Goal: Communication & Community: Answer question/provide support

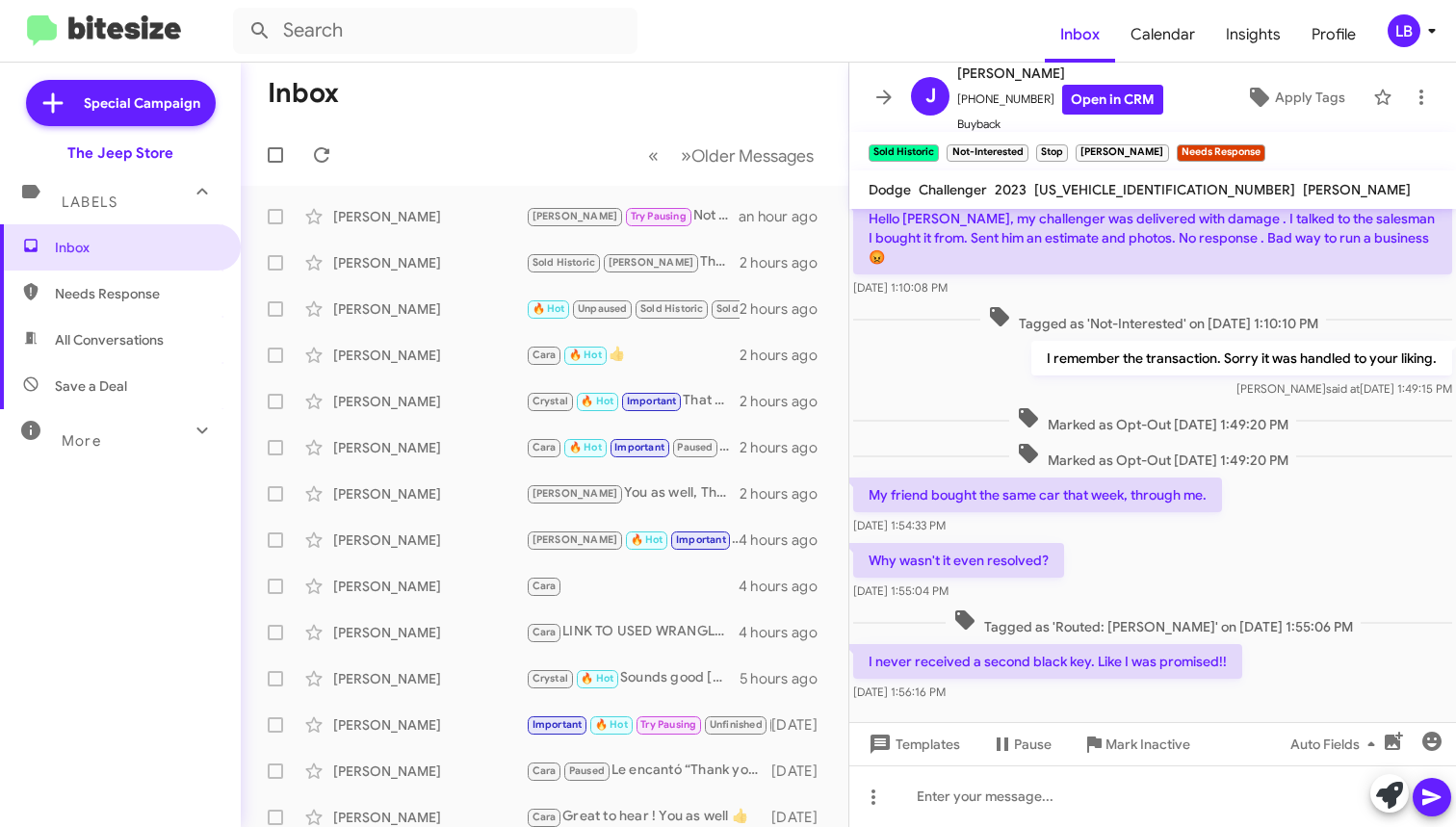
scroll to position [367, 0]
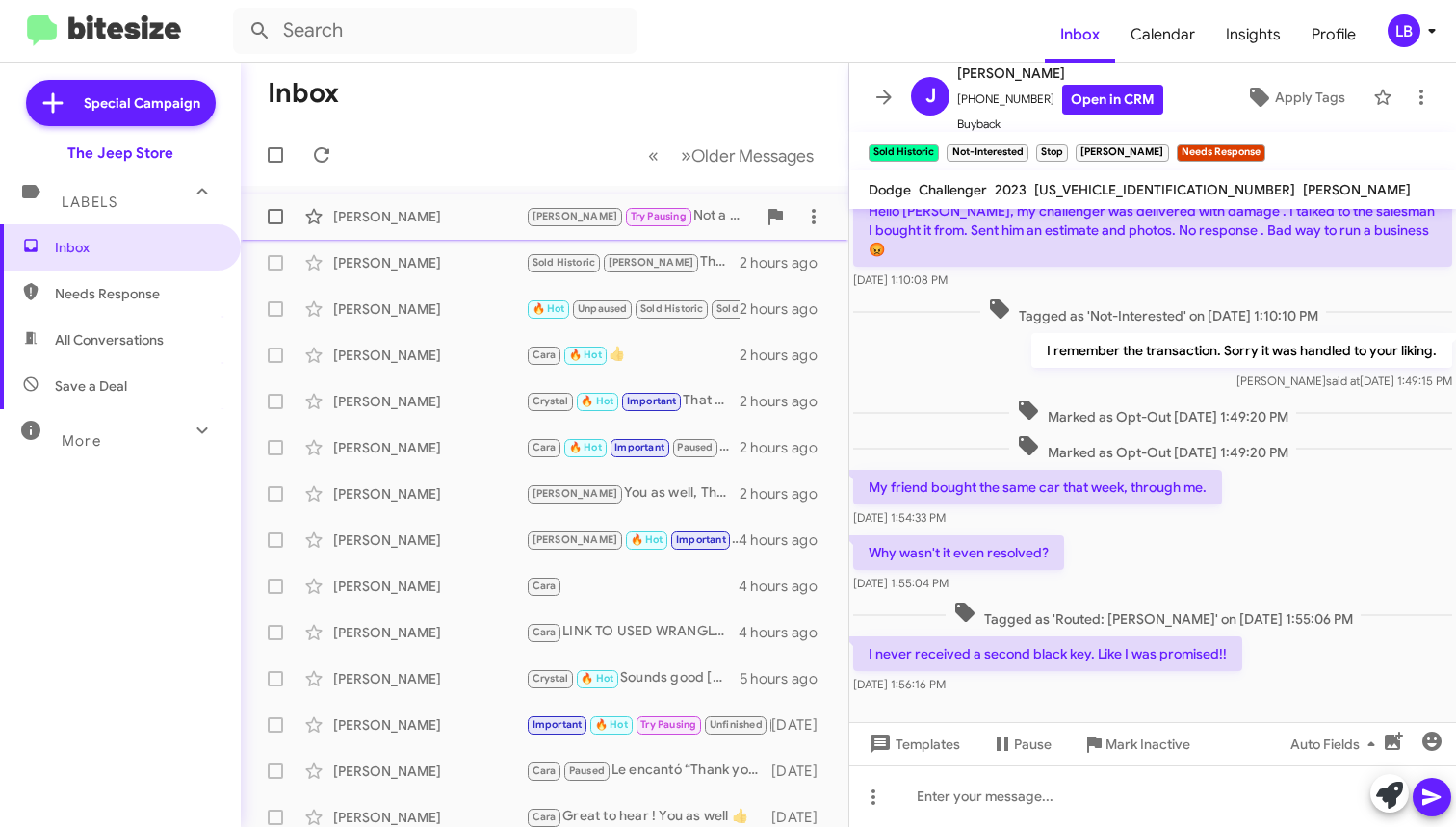
drag, startPoint x: 1198, startPoint y: 352, endPoint x: 647, endPoint y: 229, distance: 564.6
click at [1197, 352] on div "I remember the transaction. Sorry it was handled to your liking. [PERSON_NAME] …" at bounding box center [1153, 362] width 607 height 66
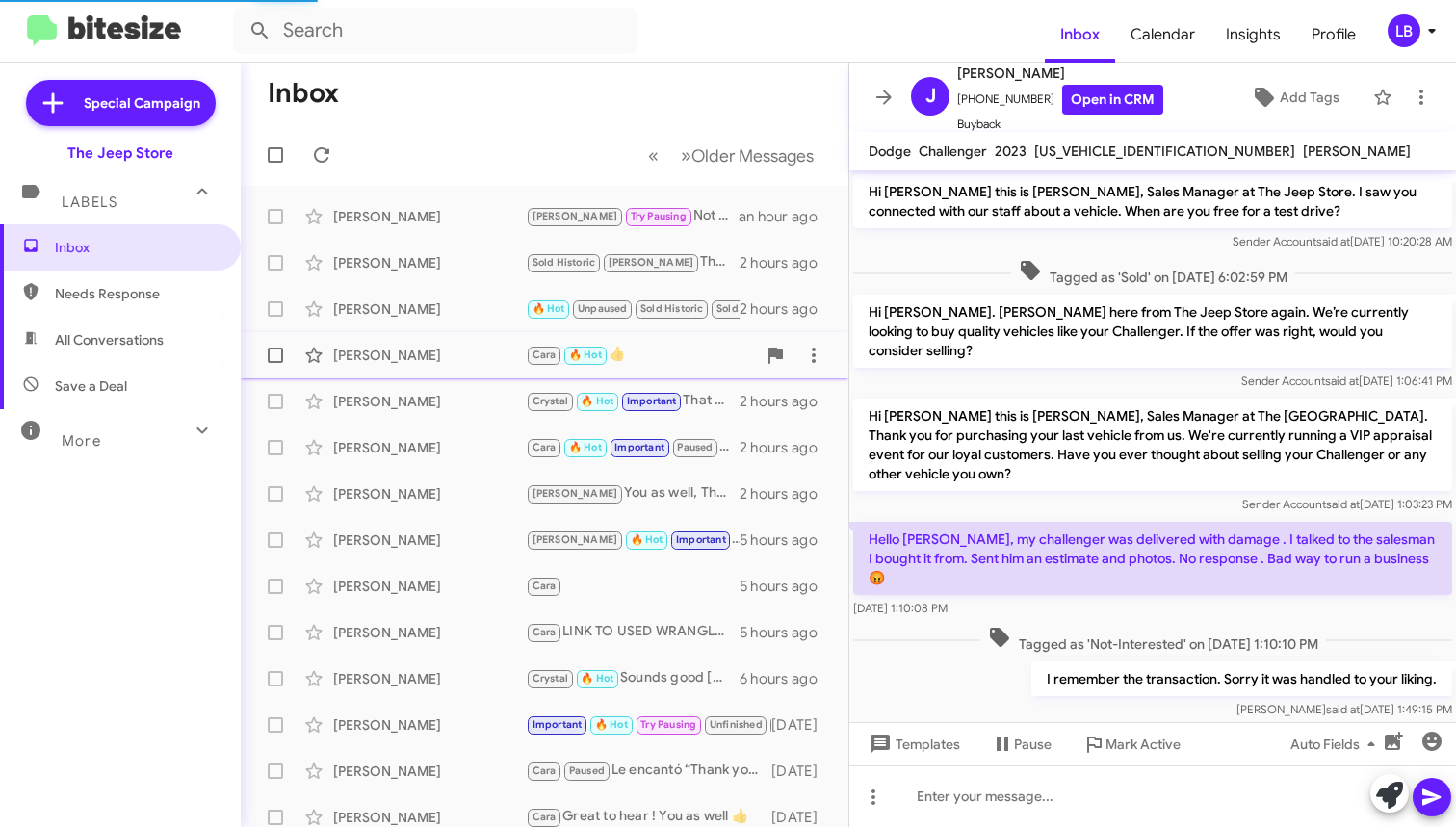
scroll to position [370, 0]
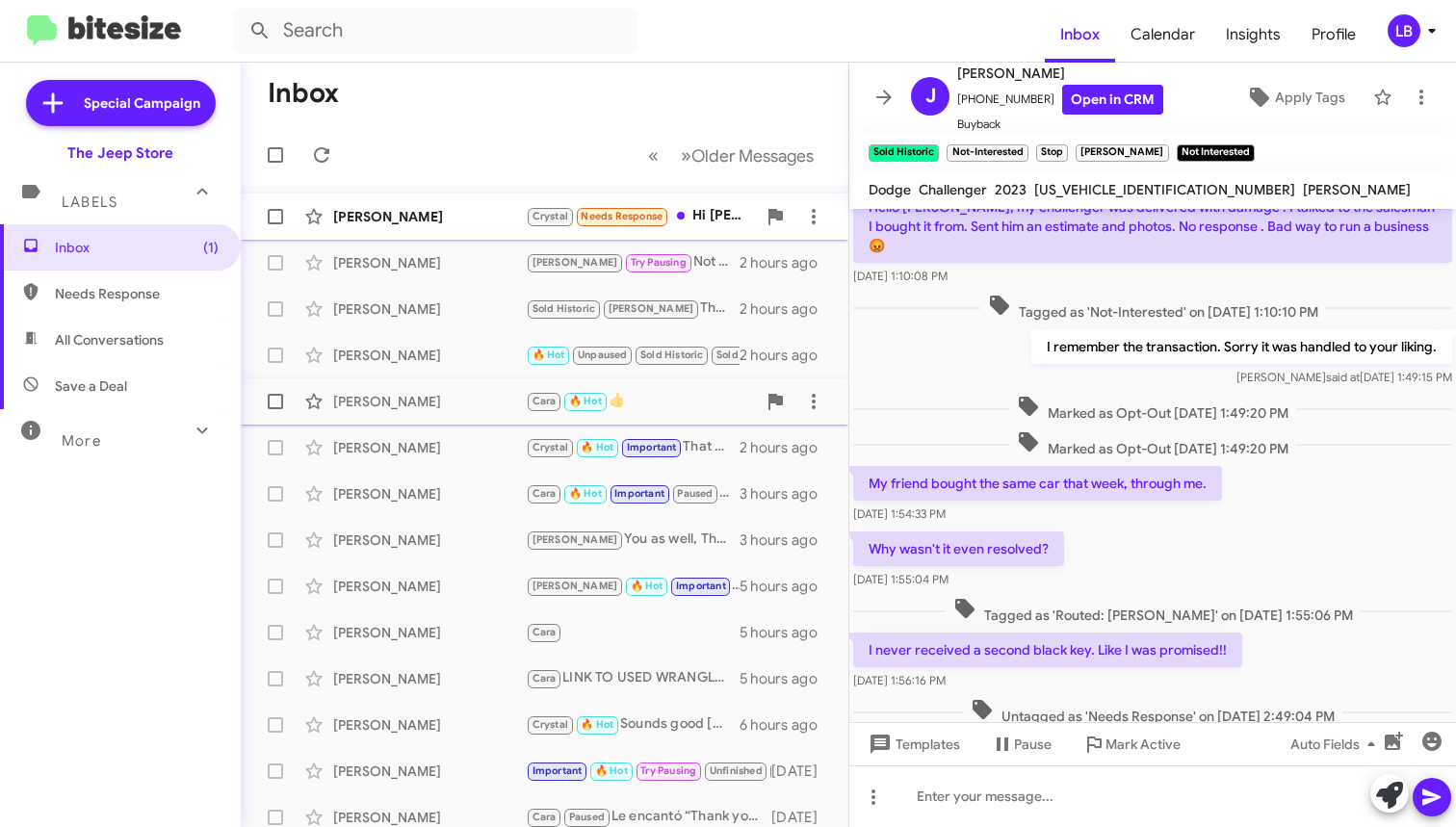
click at [464, 220] on div "Matthew Hayek" at bounding box center [429, 215] width 193 height 19
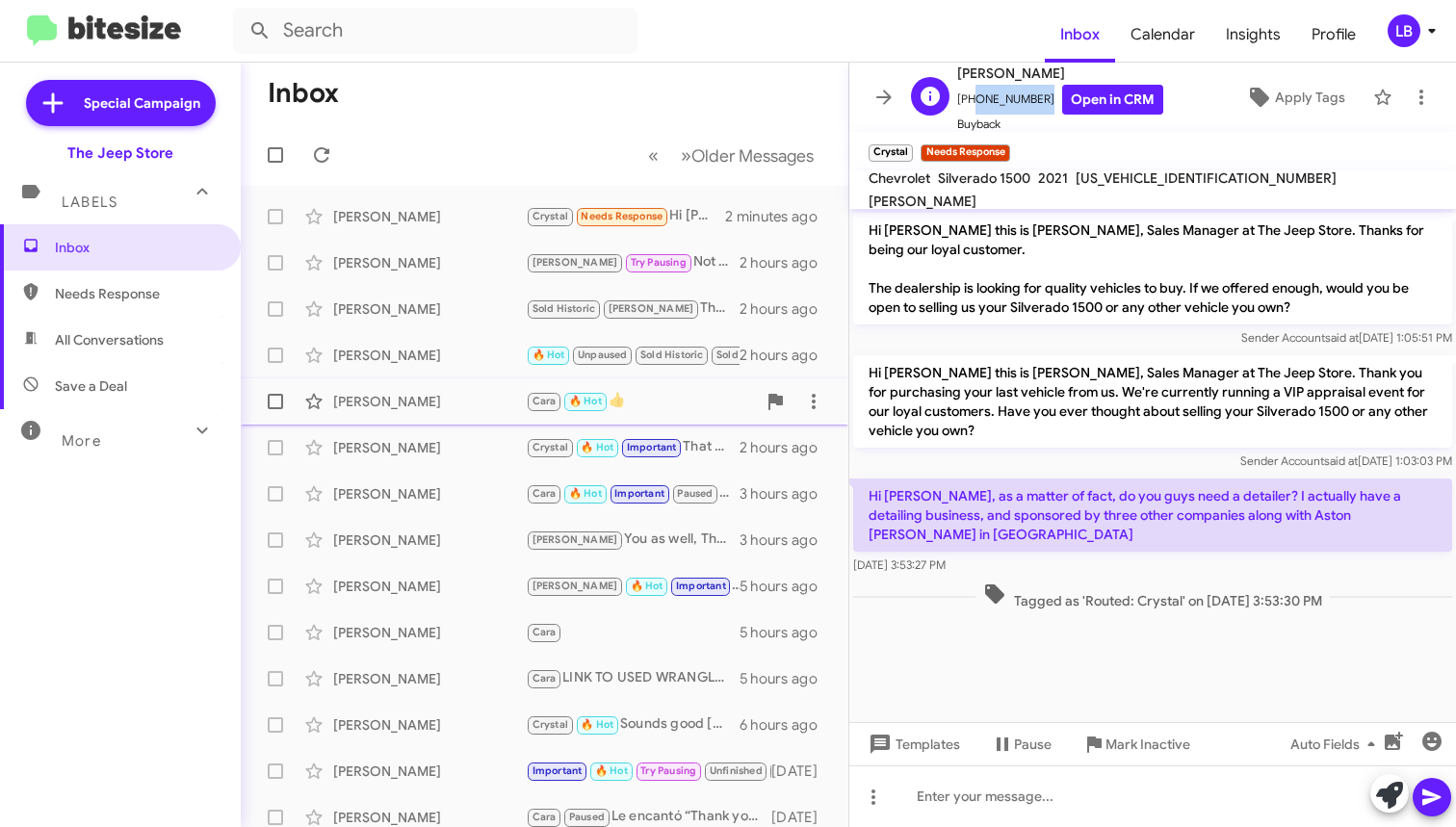
drag, startPoint x: 1032, startPoint y: 98, endPoint x: 967, endPoint y: 107, distance: 65.6
click at [967, 107] on span "+19088688261 Open in CRM" at bounding box center [1060, 100] width 206 height 30
copy span "9088688261"
drag, startPoint x: 1086, startPoint y: 146, endPoint x: 1165, endPoint y: 122, distance: 82.6
click at [1086, 147] on mat-toolbar "Crystal Needs Response ×" at bounding box center [1153, 151] width 607 height 39
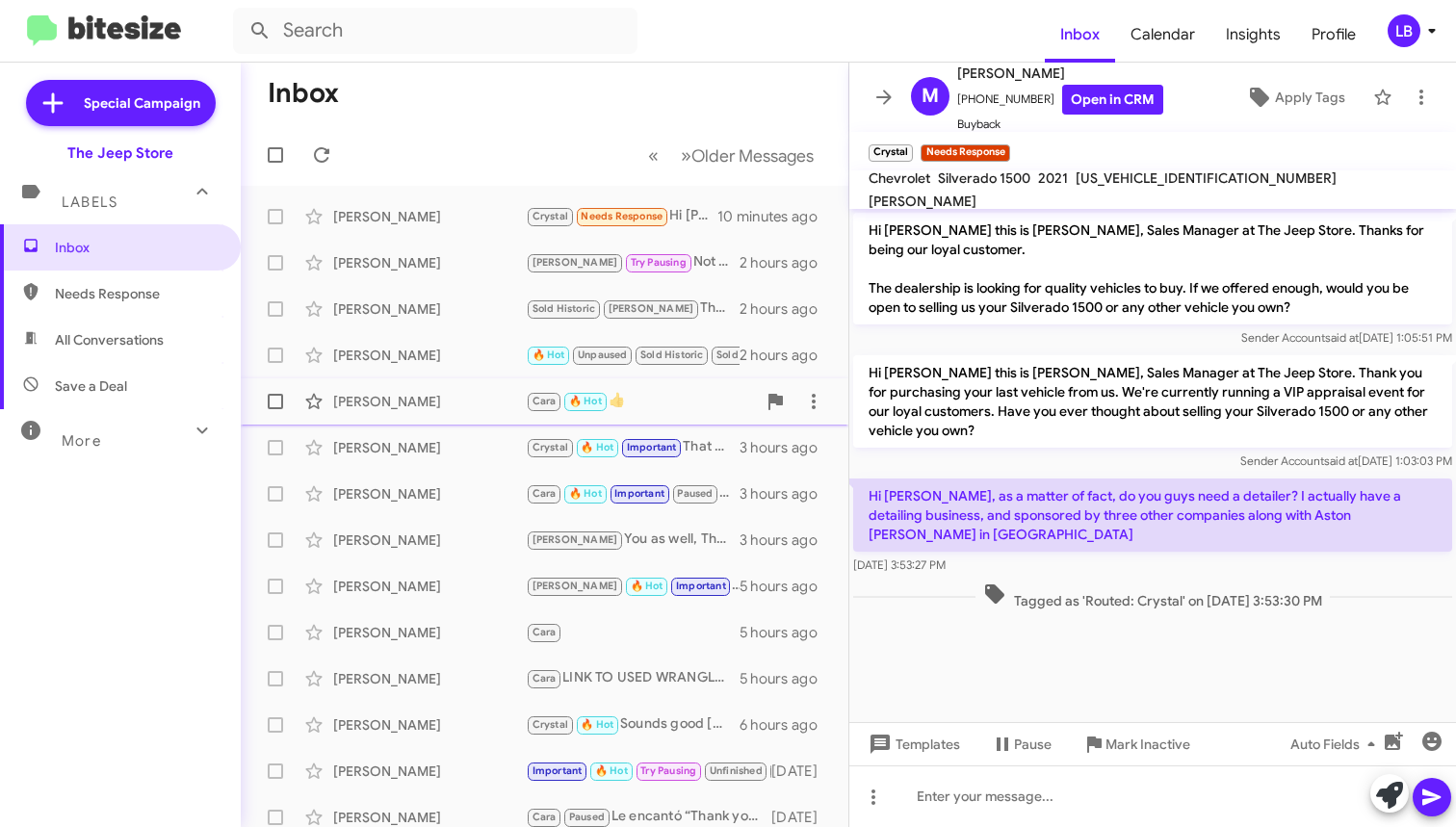
drag, startPoint x: 607, startPoint y: 101, endPoint x: 638, endPoint y: 84, distance: 35.4
click at [609, 102] on mat-toolbar-row "Inbox" at bounding box center [544, 94] width 608 height 62
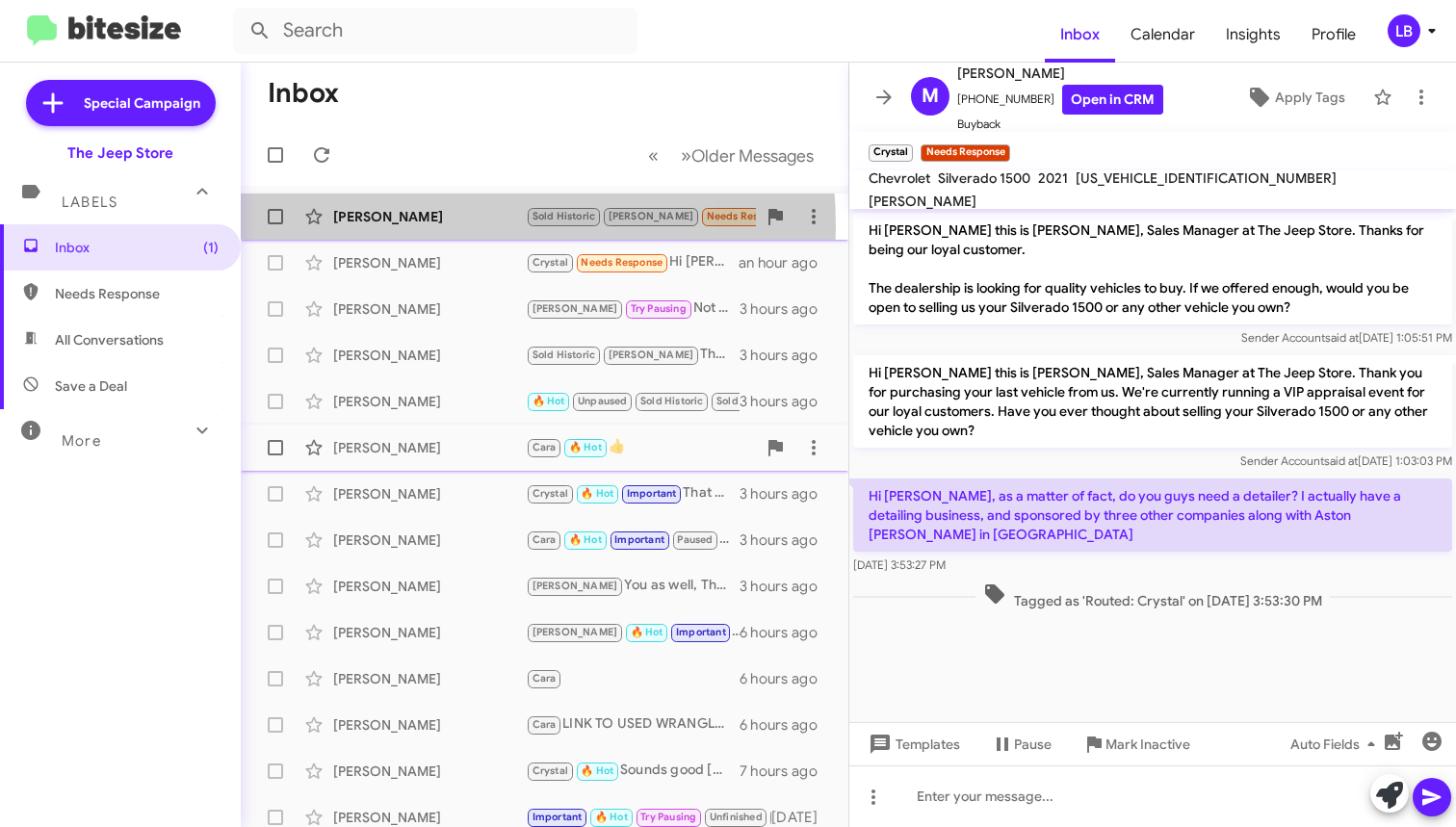
click at [408, 226] on div "Asaune Walters Sold Historic Andrew Needs Response Yes 2 minutes ago" at bounding box center [545, 216] width 577 height 39
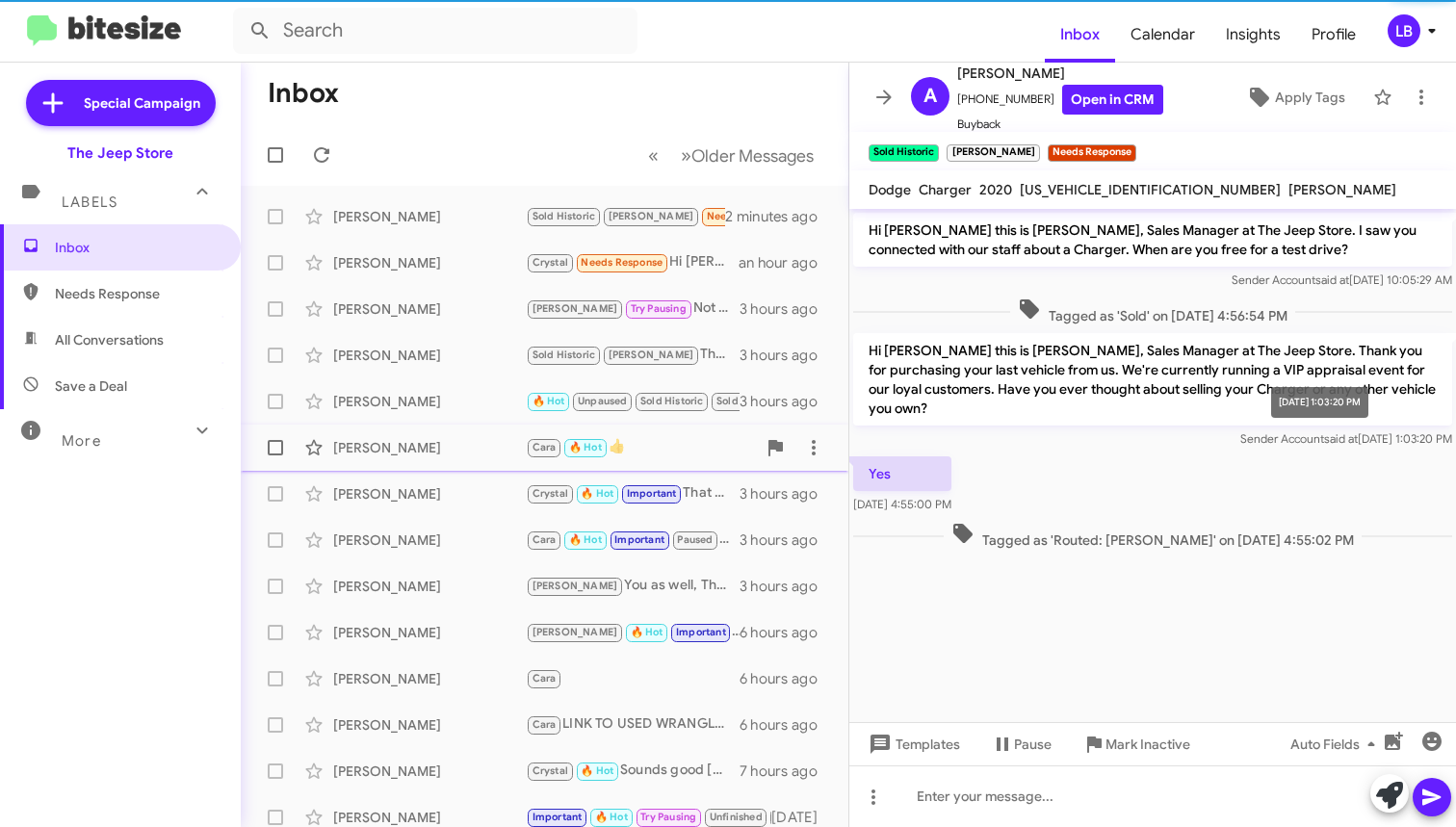
click at [1230, 417] on p "Hi Asaune this is Michael Lefthand, Sales Manager at The Jeep Store. Thank you …" at bounding box center [1153, 379] width 599 height 93
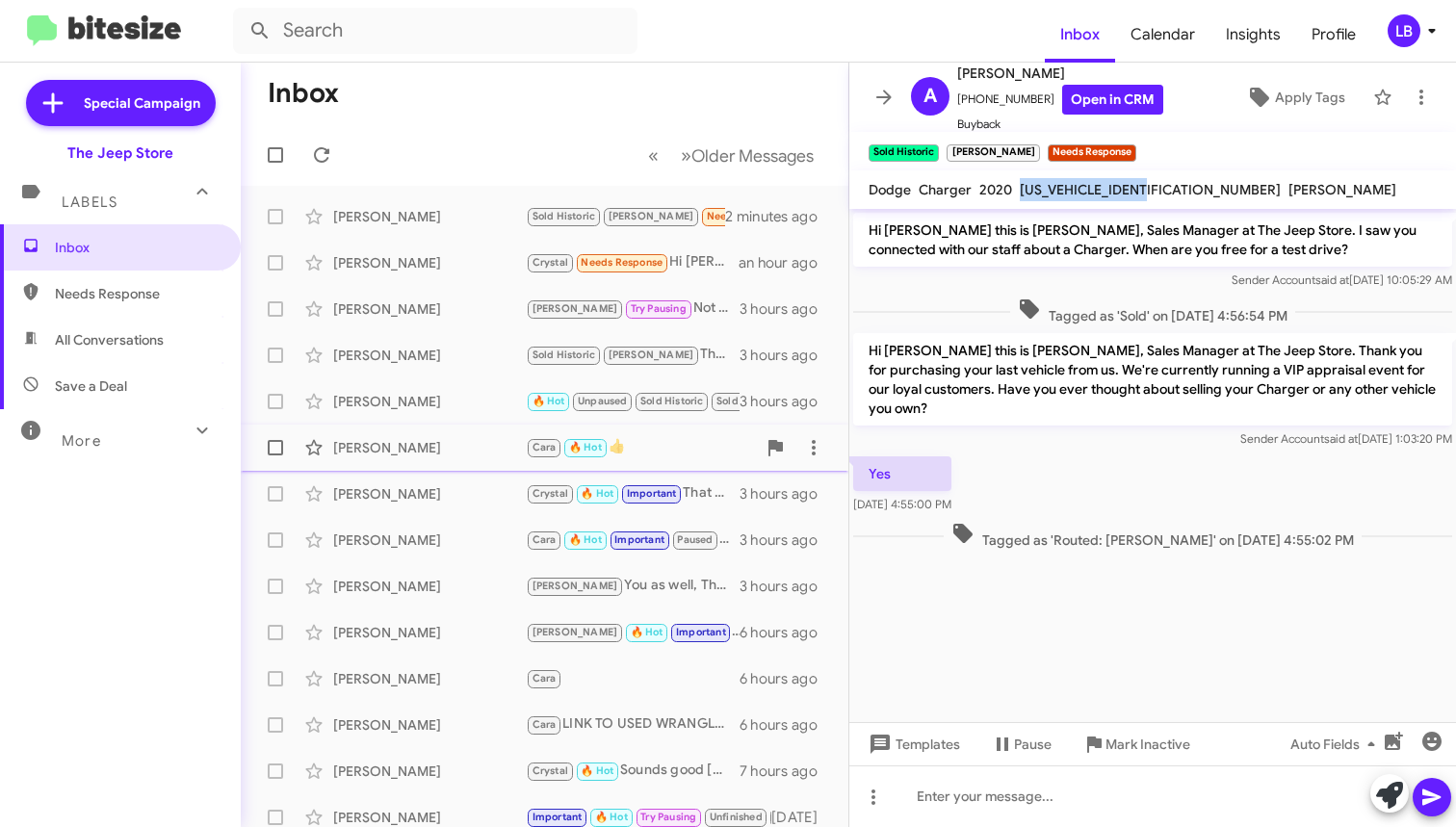
drag, startPoint x: 1159, startPoint y: 189, endPoint x: 1016, endPoint y: 190, distance: 143.0
click at [1016, 190] on div "2C3CDXGJ8LH252303" at bounding box center [1150, 189] width 268 height 23
copy span "2C3CDXGJ8LH252303"
drag, startPoint x: 1032, startPoint y: 100, endPoint x: 983, endPoint y: 100, distance: 49.0
click at [969, 109] on span "+17189155511 Open in CRM" at bounding box center [1060, 100] width 206 height 30
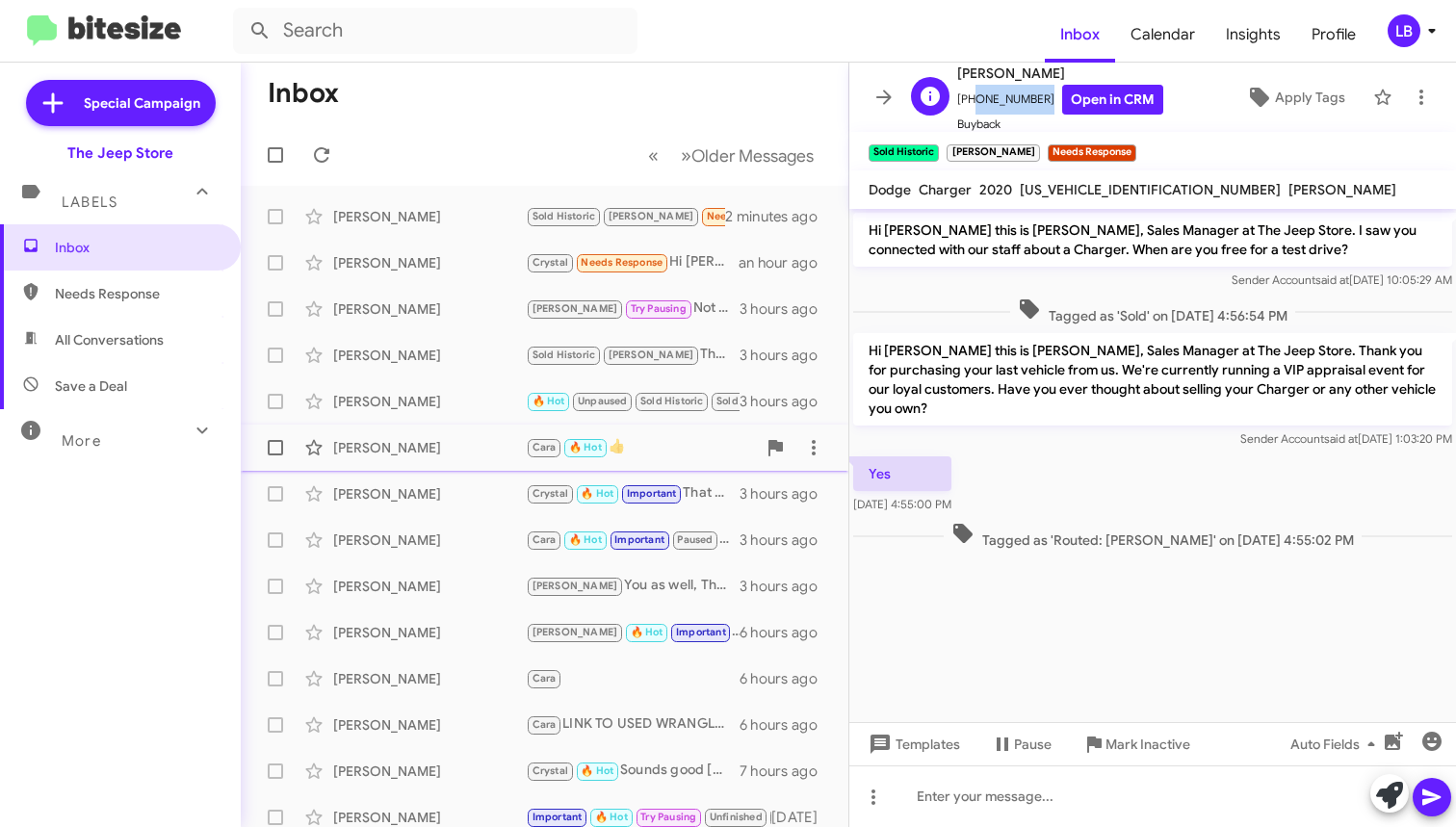
copy span "7189155511"
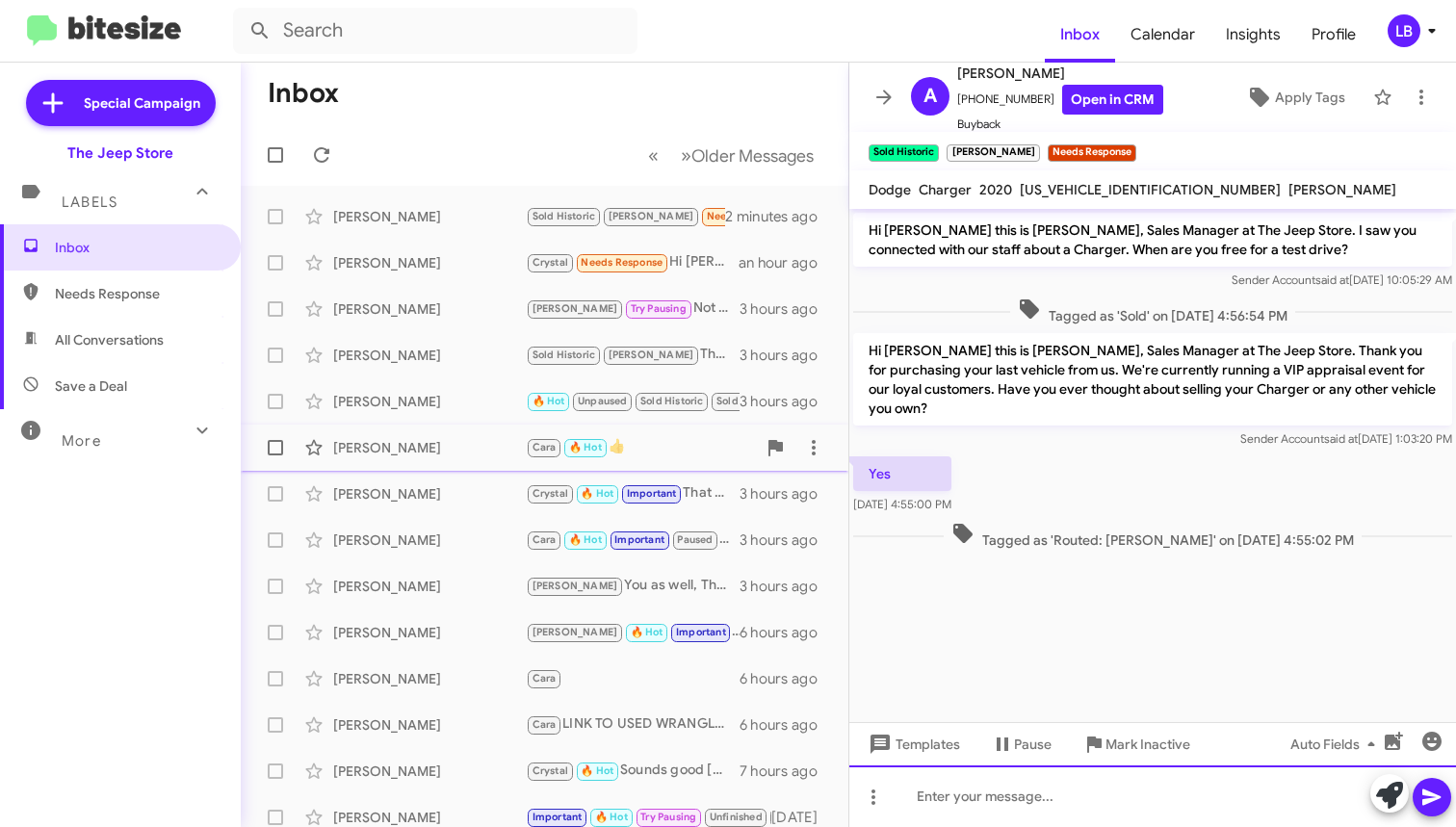
click at [988, 804] on div at bounding box center [1153, 796] width 607 height 62
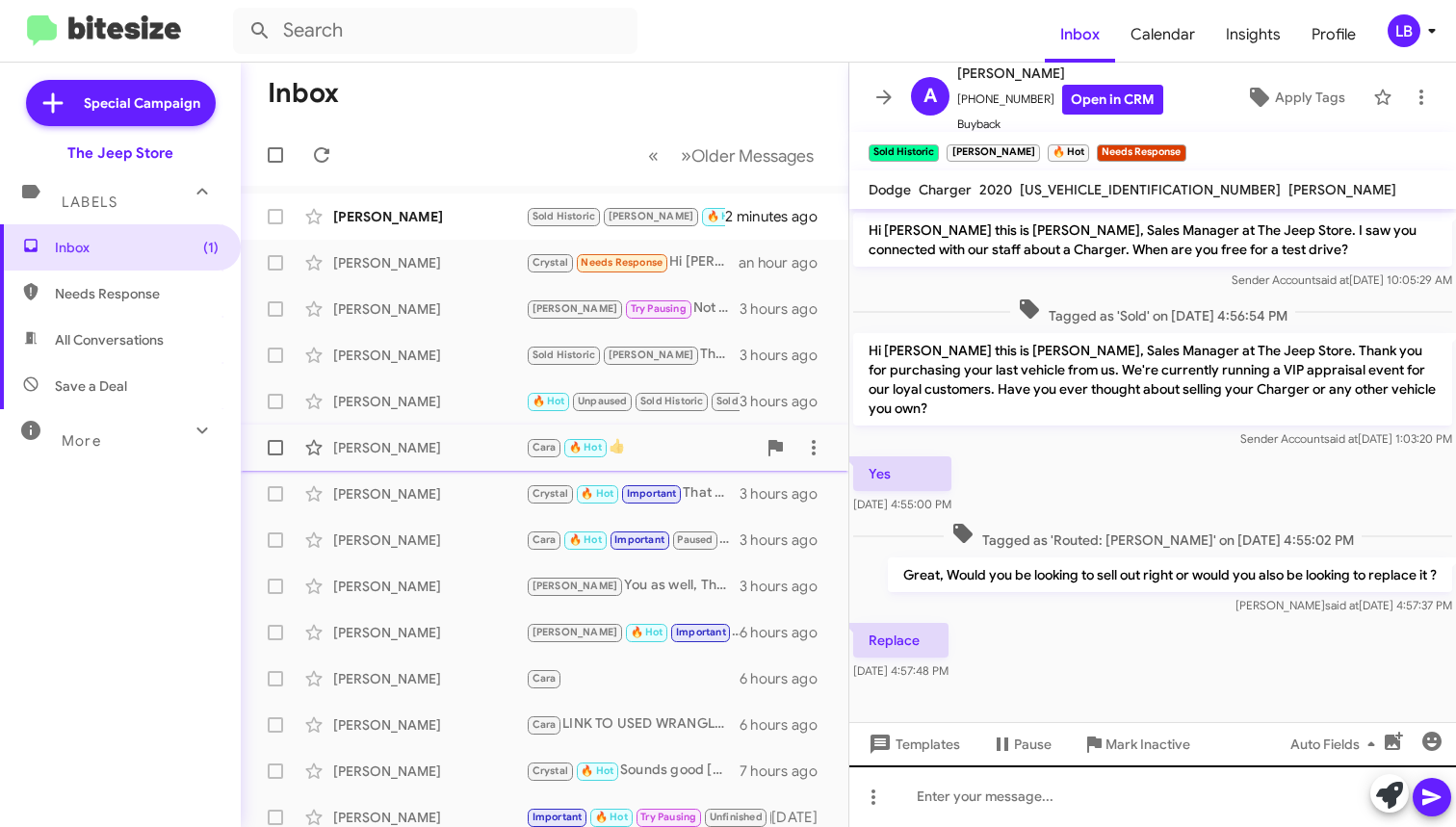
drag, startPoint x: 994, startPoint y: 486, endPoint x: 1006, endPoint y: 773, distance: 287.3
click at [995, 485] on div "Yes Oct 7, 2025, 4:55:00 PM" at bounding box center [1153, 485] width 607 height 66
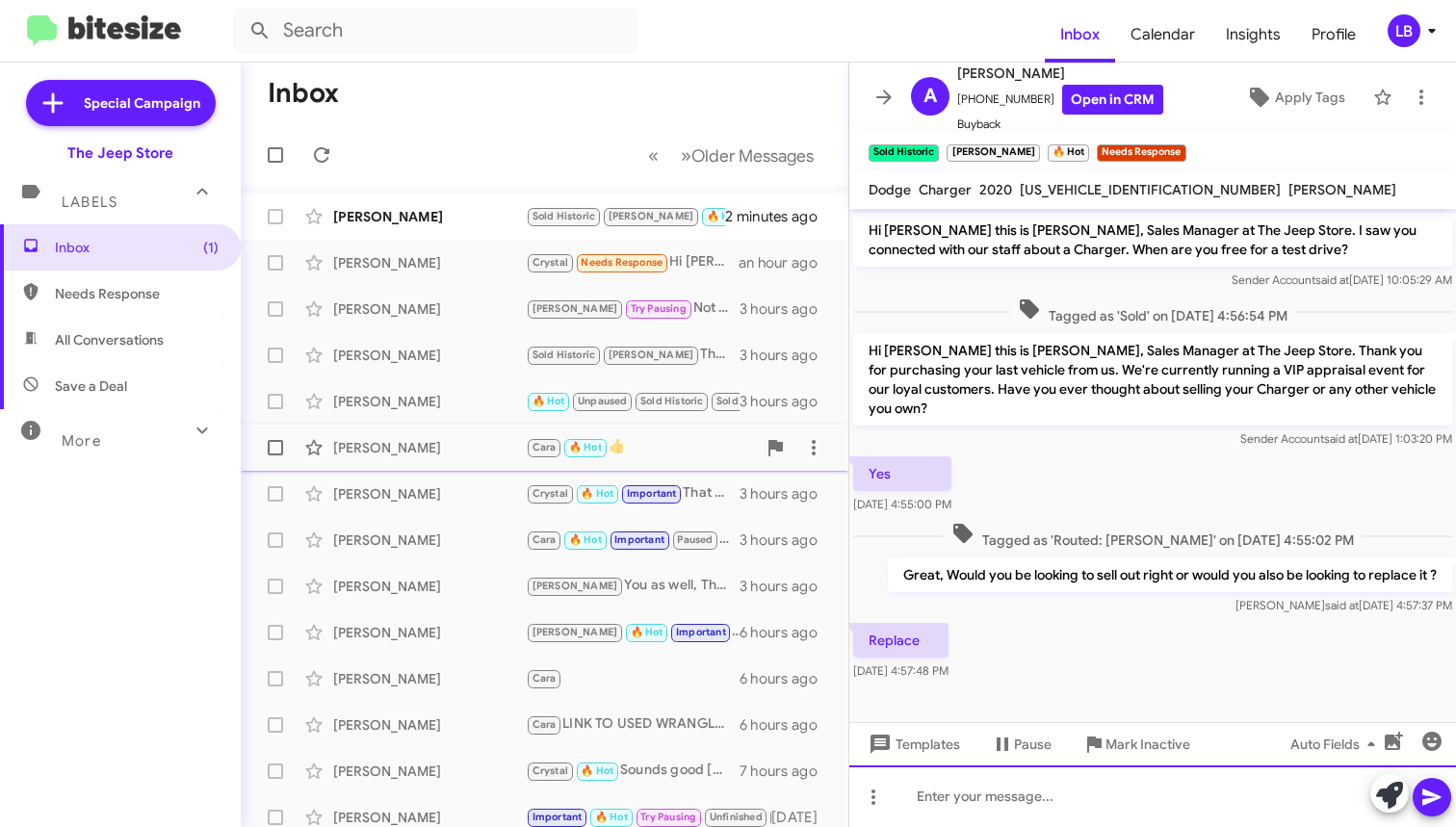
click at [1003, 821] on div at bounding box center [1153, 796] width 607 height 62
